Goal: Task Accomplishment & Management: Manage account settings

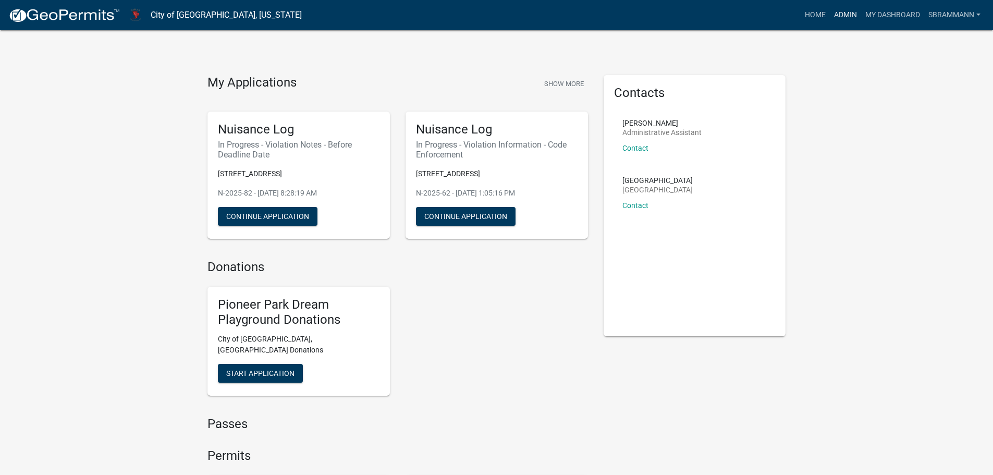
click at [845, 14] on link "Admin" at bounding box center [845, 15] width 31 height 20
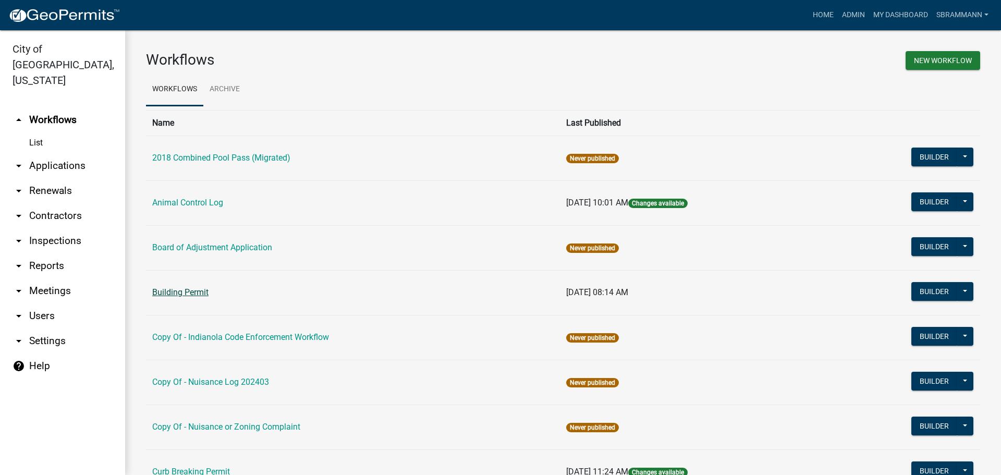
click at [175, 291] on link "Building Permit" at bounding box center [180, 292] width 56 height 10
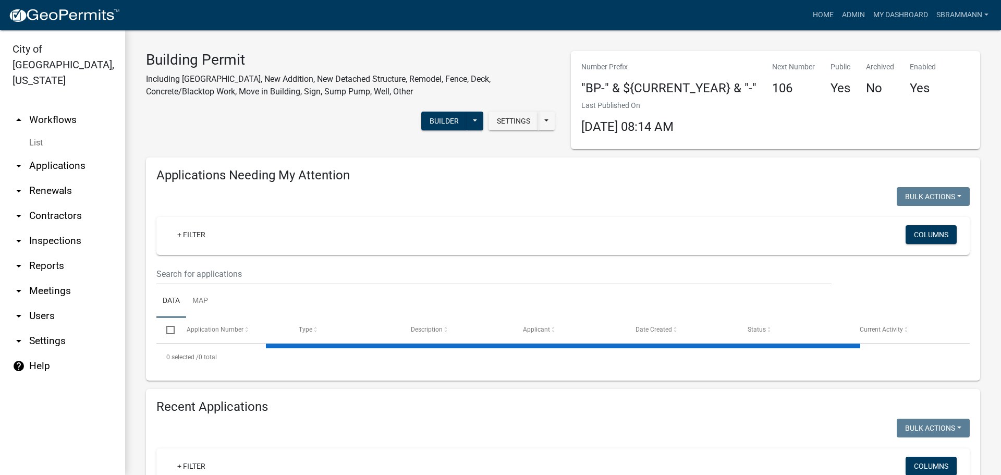
select select "3: 100"
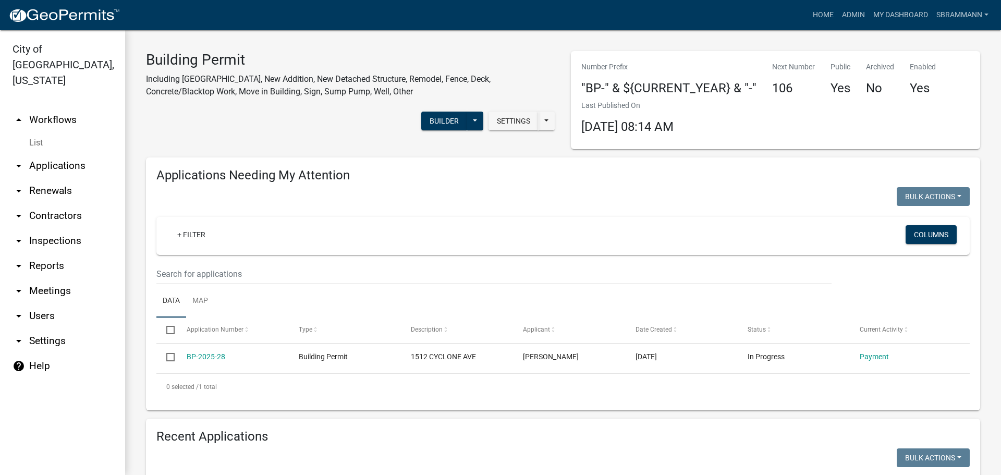
scroll to position [208, 0]
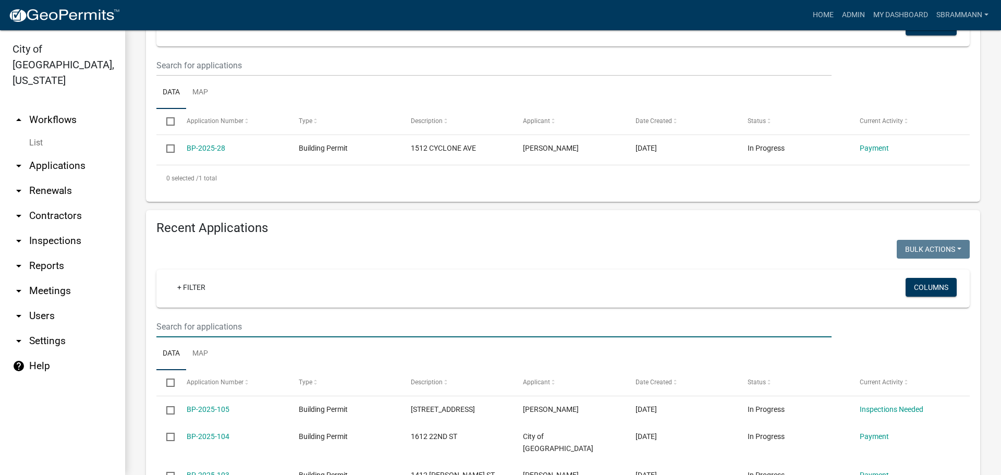
click at [190, 327] on input "text" at bounding box center [493, 326] width 675 height 21
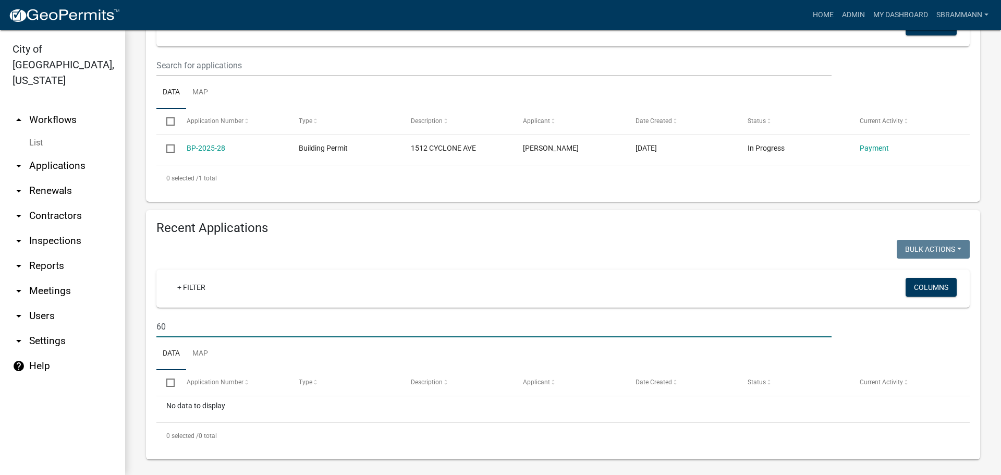
type input "6"
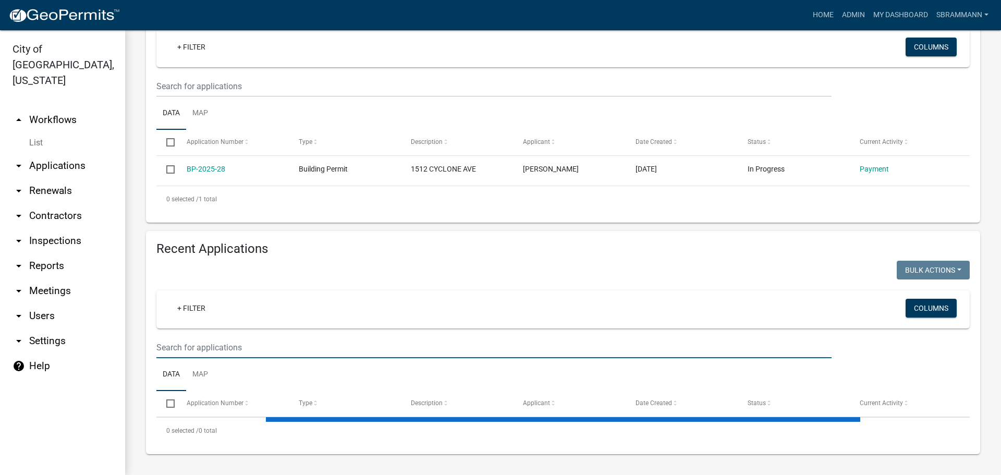
select select "3: 100"
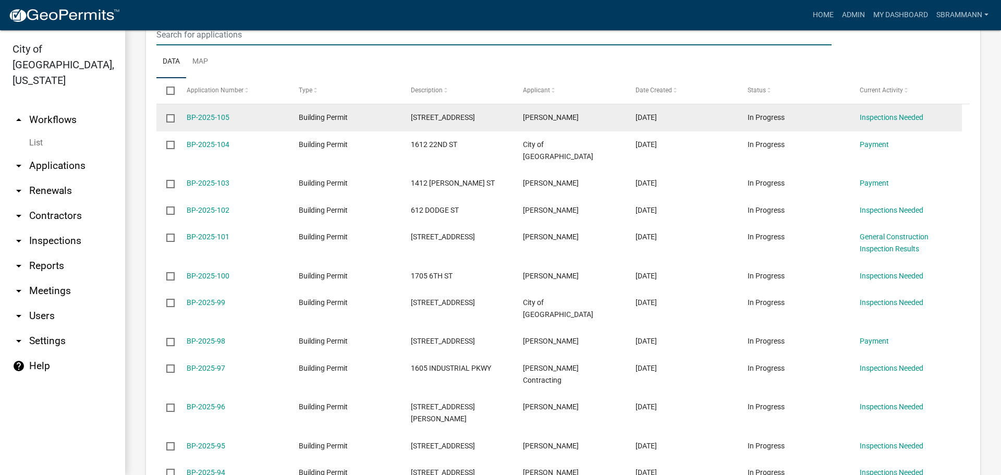
scroll to position [521, 0]
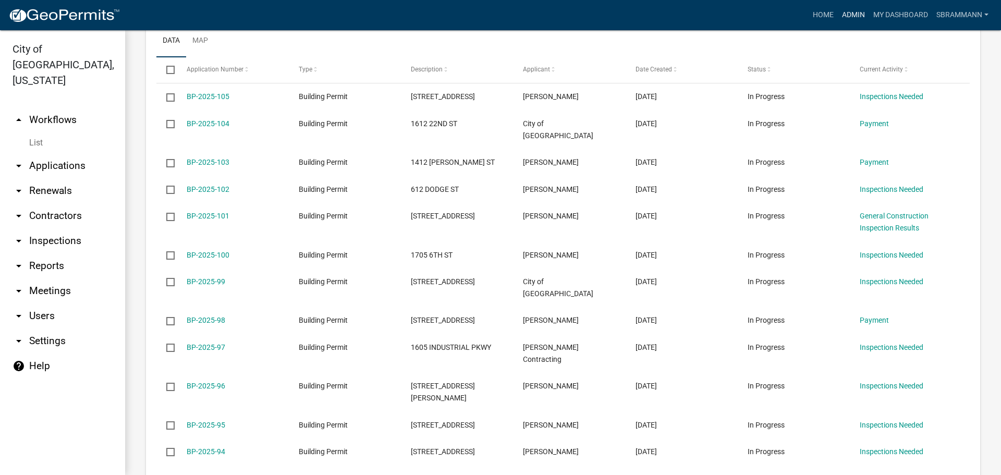
click at [851, 16] on link "Admin" at bounding box center [852, 15] width 31 height 20
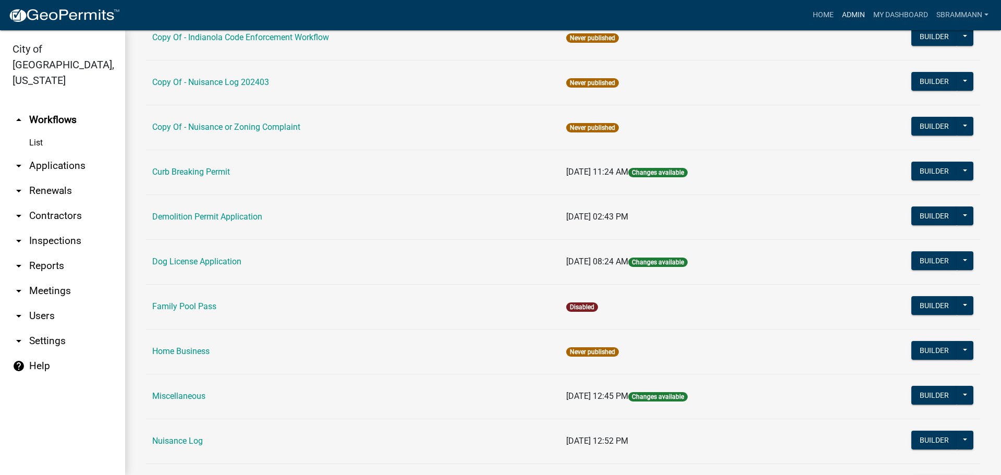
scroll to position [417, 0]
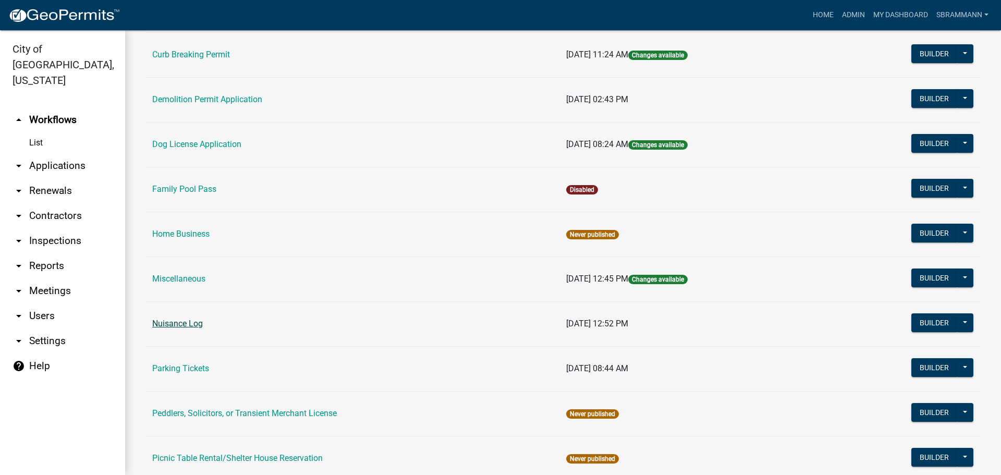
click at [189, 325] on link "Nuisance Log" at bounding box center [177, 323] width 51 height 10
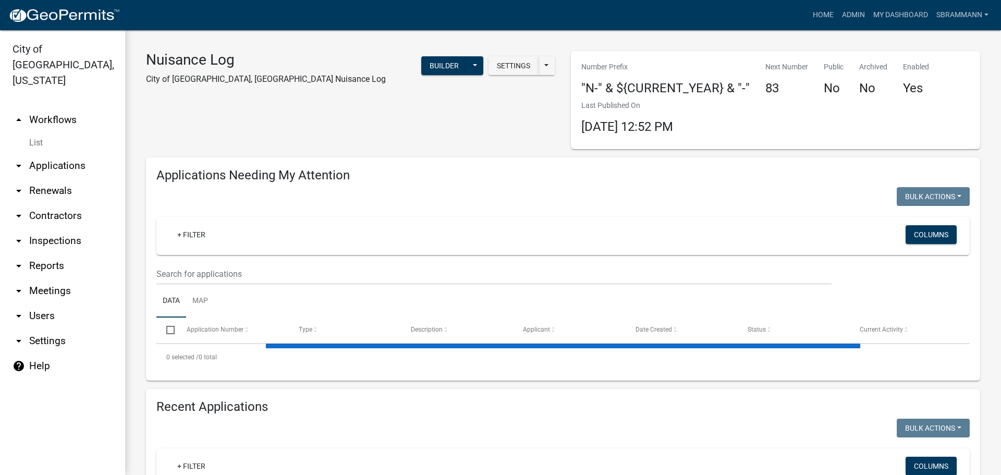
select select "3: 100"
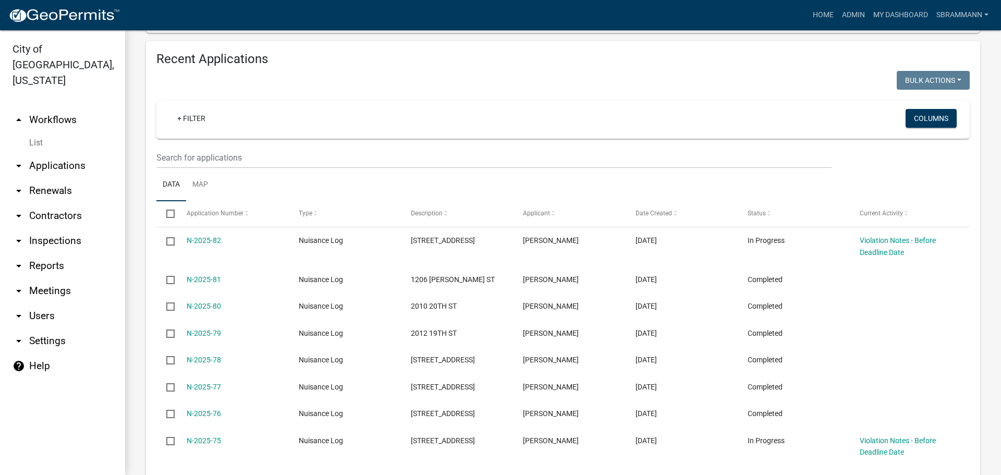
scroll to position [417, 0]
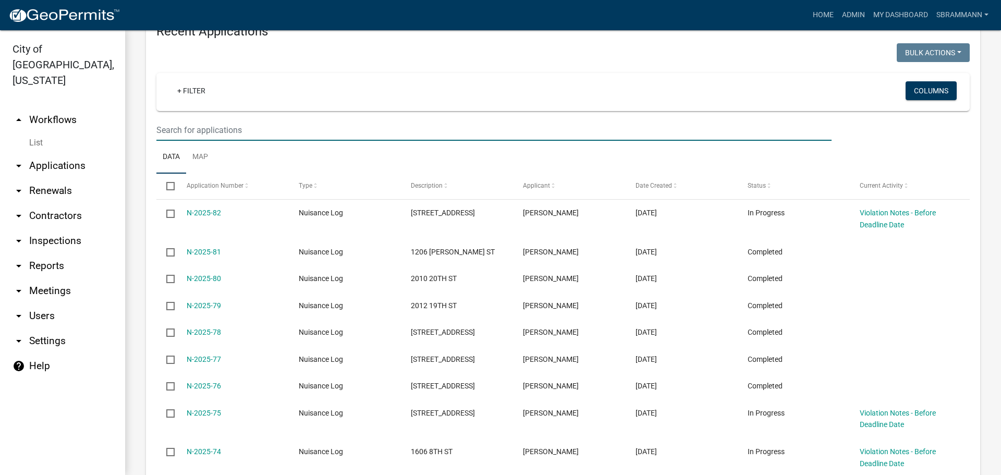
click at [190, 133] on input "text" at bounding box center [493, 129] width 675 height 21
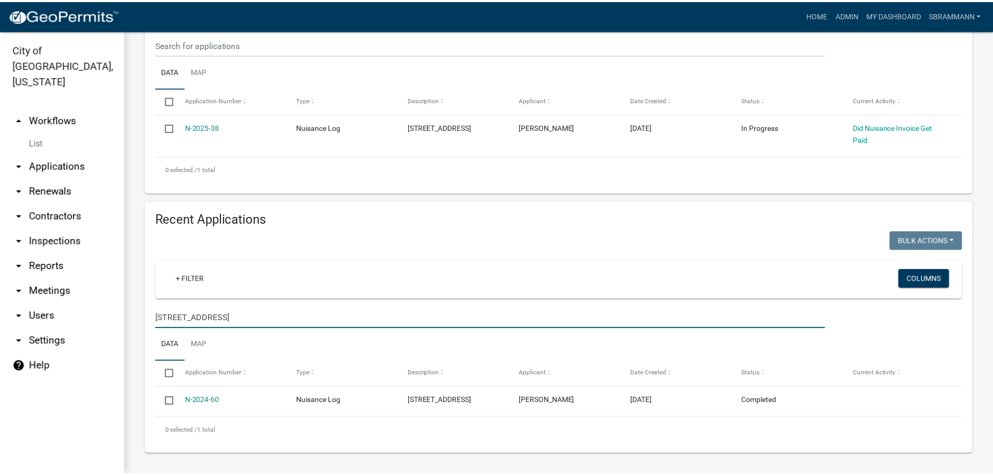
scroll to position [229, 0]
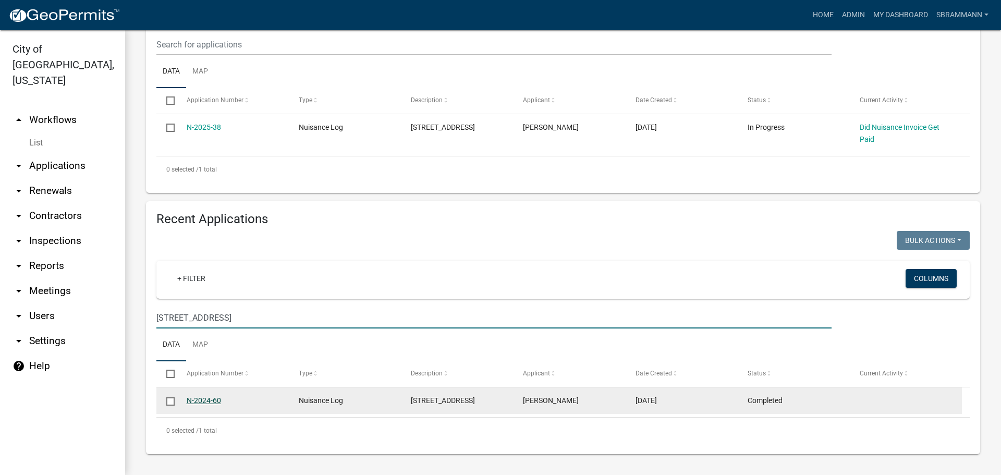
type input "[STREET_ADDRESS]"
click at [204, 399] on link "N-2024-60" at bounding box center [204, 400] width 34 height 8
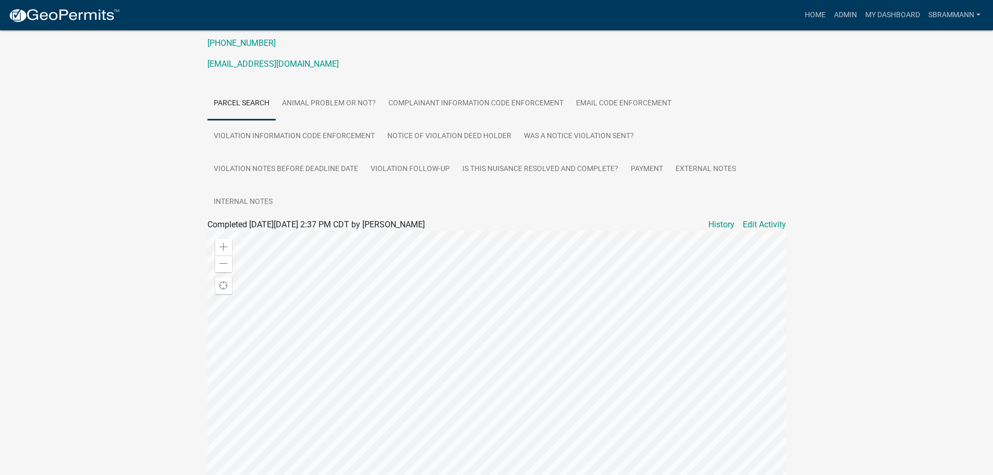
scroll to position [156, 0]
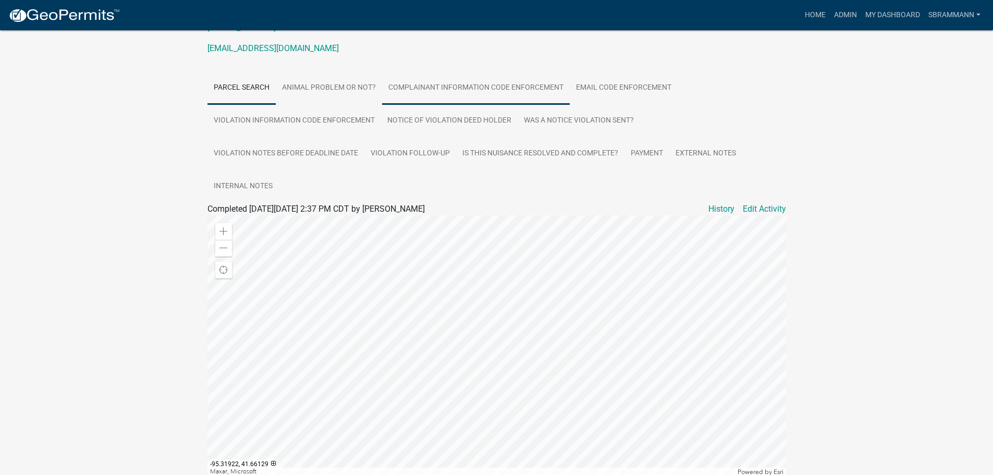
click at [426, 87] on link "Complainant Information Code Enforcement" at bounding box center [476, 87] width 188 height 33
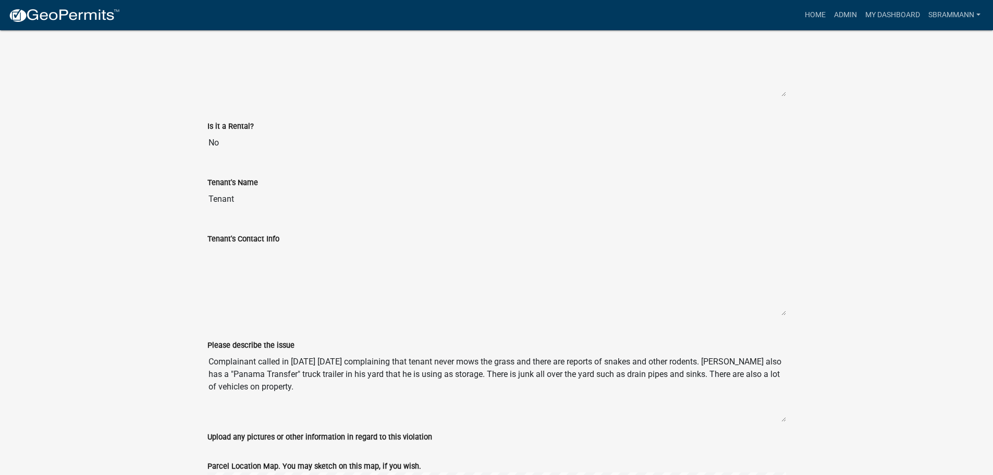
scroll to position [1147, 0]
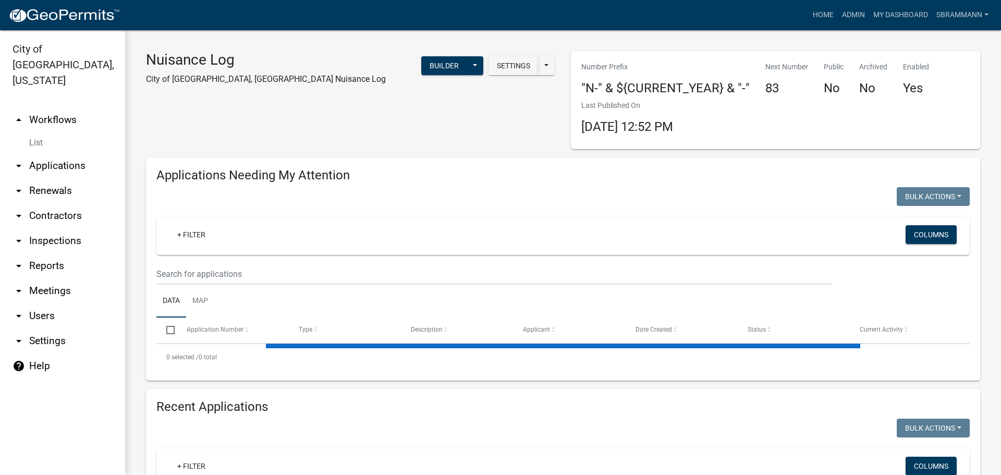
select select "3: 100"
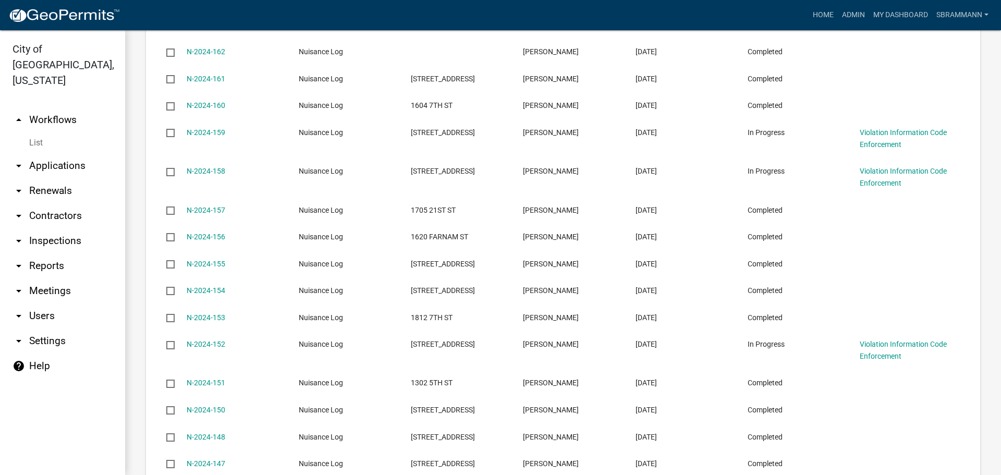
scroll to position [3146, 0]
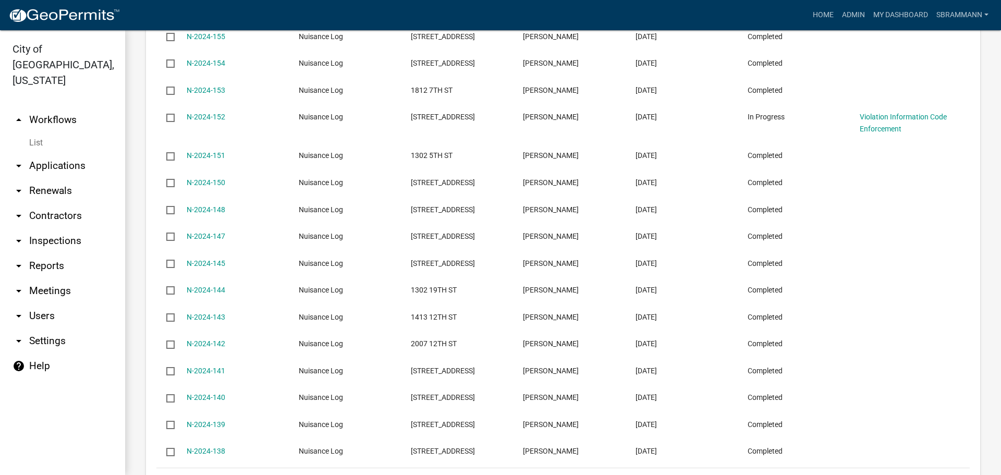
click at [923, 474] on icon "go to next page" at bounding box center [930, 482] width 14 height 13
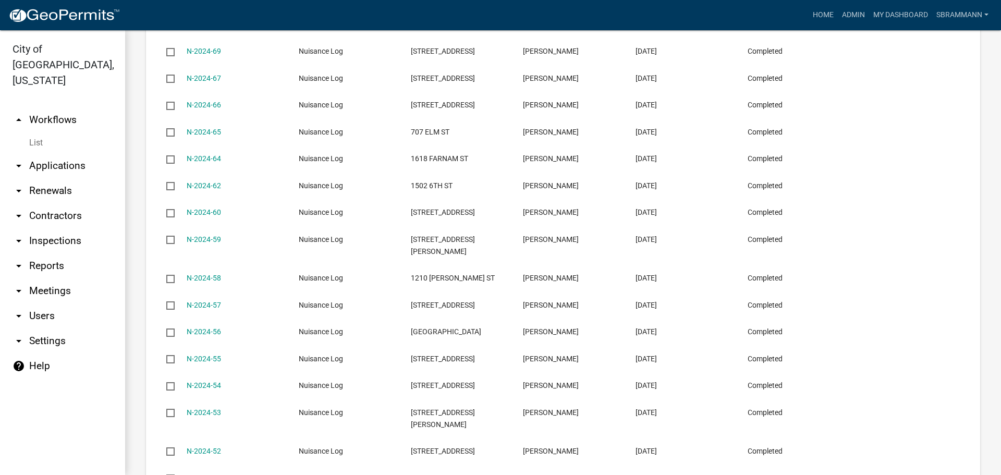
scroll to position [2371, 0]
